Goal: Task Accomplishment & Management: Manage account settings

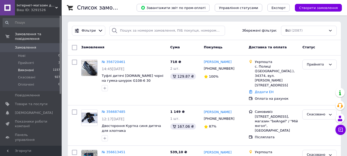
click at [45, 67] on li "Виконані 1157" at bounding box center [31, 70] width 63 height 7
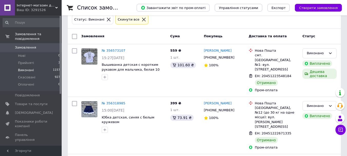
scroll to position [51, 0]
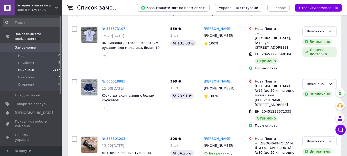
click at [41, 45] on span "Замовлення" at bounding box center [31, 47] width 33 height 5
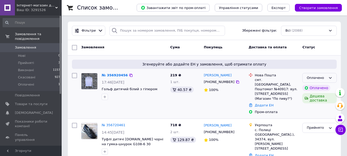
click at [309, 76] on div "Оплачено" at bounding box center [317, 77] width 20 height 5
click at [308, 87] on li "Прийнято" at bounding box center [320, 89] width 34 height 10
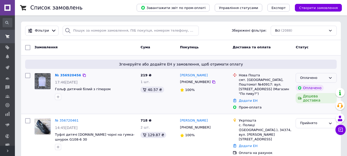
click at [321, 79] on div "Оплачено" at bounding box center [313, 77] width 26 height 5
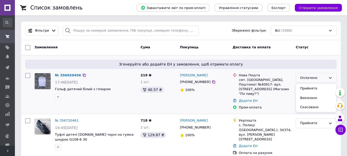
click at [308, 88] on li "Прийнято" at bounding box center [316, 89] width 41 height 10
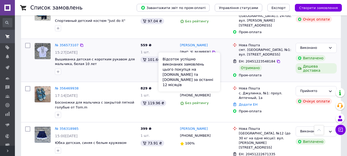
scroll to position [205, 0]
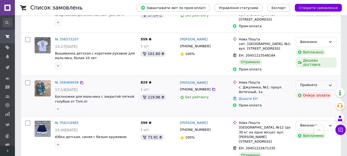
click at [316, 82] on div "Прийнято" at bounding box center [313, 84] width 26 height 5
click at [277, 103] on div "Пром-оплата" at bounding box center [265, 105] width 53 height 5
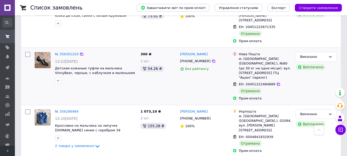
scroll to position [334, 0]
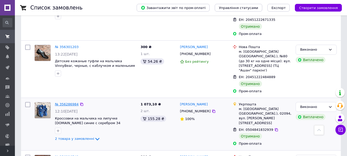
click at [70, 102] on link "№ 356286984" at bounding box center [67, 104] width 24 height 4
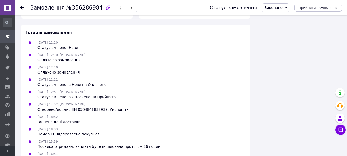
scroll to position [371, 0]
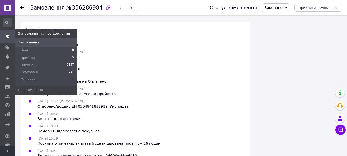
click at [10, 35] on span at bounding box center [7, 36] width 15 height 9
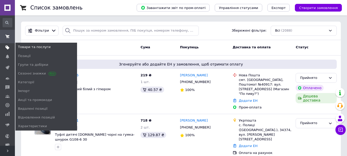
click at [9, 44] on link "Товари та послуги" at bounding box center [7, 47] width 15 height 9
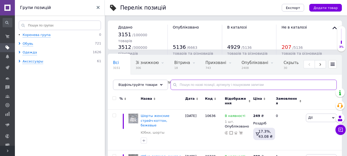
click at [216, 88] on input "text" at bounding box center [254, 85] width 166 height 10
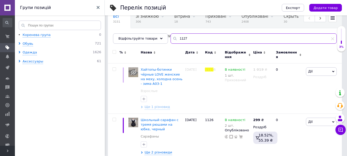
scroll to position [54, 0]
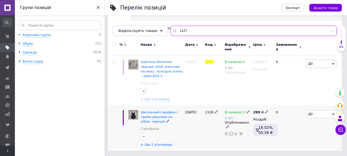
type input "1127"
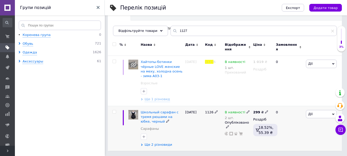
click at [157, 146] on span "Ще 2 різновиди" at bounding box center [159, 144] width 28 height 5
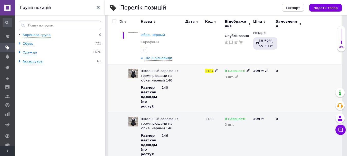
scroll to position [141, 0]
click at [237, 76] on span at bounding box center [236, 75] width 3 height 3
click at [233, 79] on input "3" at bounding box center [238, 79] width 26 height 10
type input "2"
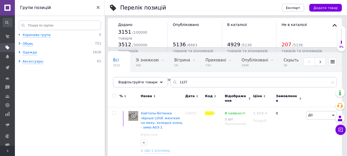
scroll to position [0, 0]
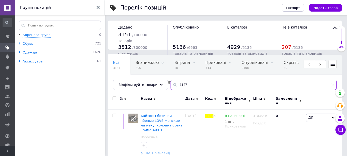
click at [194, 83] on input "1127" at bounding box center [254, 85] width 166 height 10
